Goal: Book appointment/travel/reservation

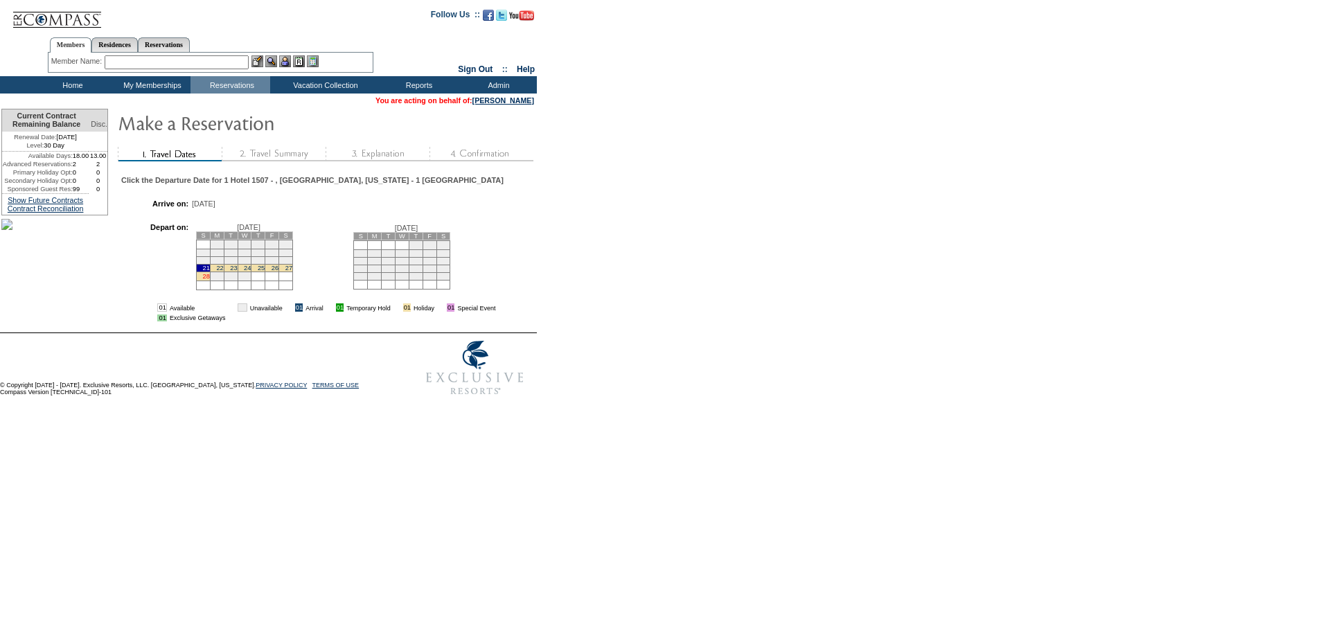
click at [210, 280] on link "28" at bounding box center [206, 276] width 7 height 7
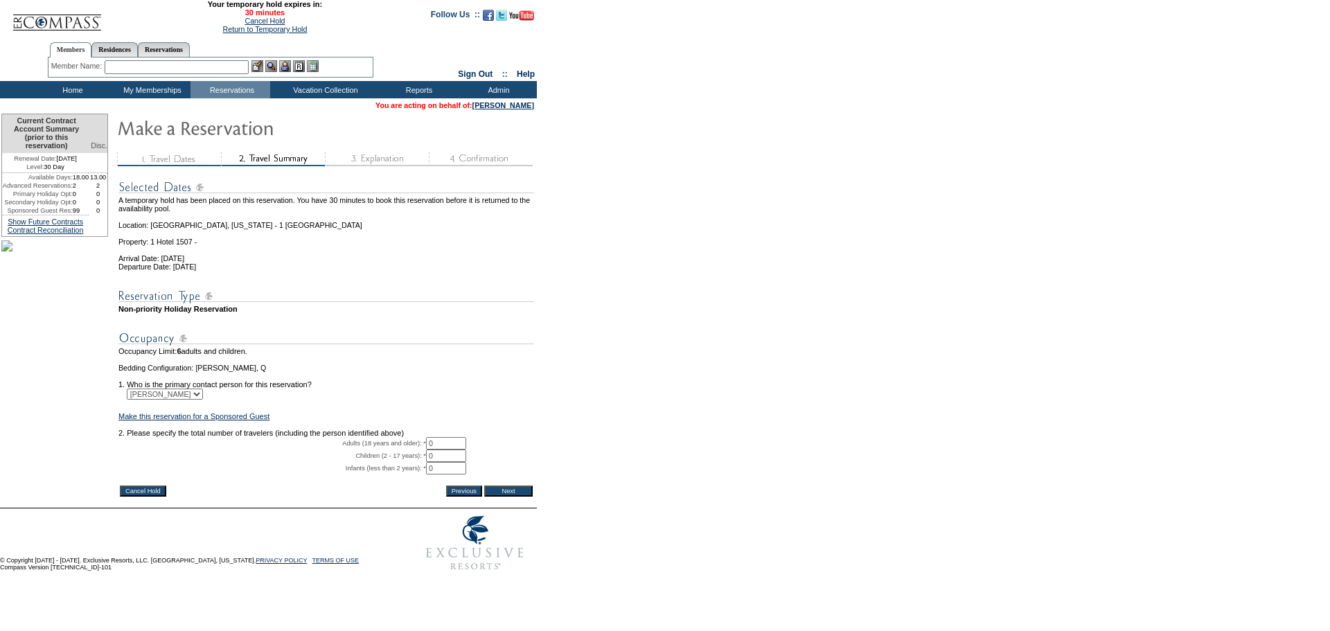
click at [454, 450] on input "0" at bounding box center [446, 443] width 40 height 12
type input "2"
click at [513, 497] on input "Next" at bounding box center [508, 491] width 48 height 11
